Goal: Navigation & Orientation: Find specific page/section

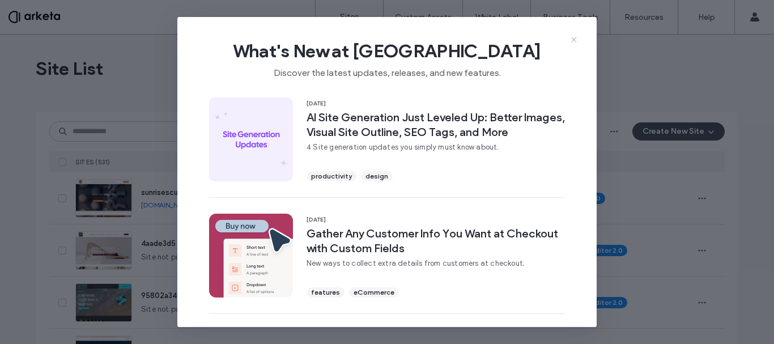
click at [573, 40] on icon at bounding box center [573, 39] width 9 height 9
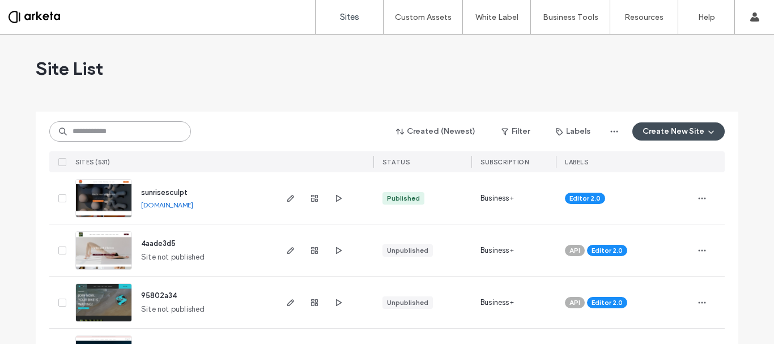
click at [116, 134] on input at bounding box center [120, 131] width 142 height 20
